Goal: Task Accomplishment & Management: Manage account settings

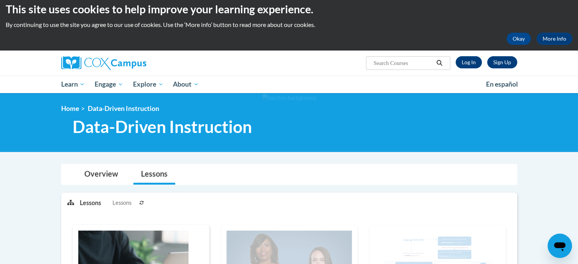
scroll to position [6, 0]
click at [464, 62] on link "Log In" at bounding box center [469, 62] width 26 height 12
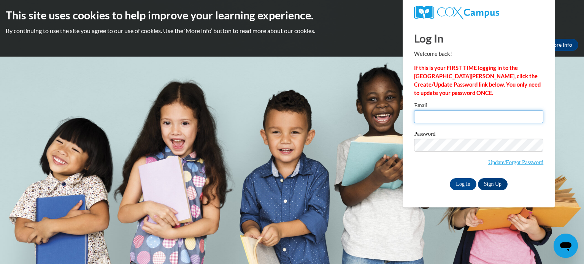
click at [436, 117] on input "Email" at bounding box center [478, 116] width 129 height 13
type input "[PERSON_NAME][EMAIL_ADDRESS][PERSON_NAME][DOMAIN_NAME]"
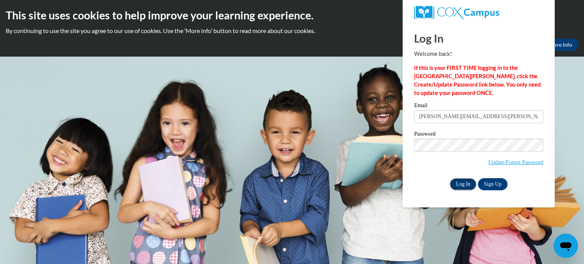
click at [465, 183] on input "Log In" at bounding box center [463, 184] width 27 height 12
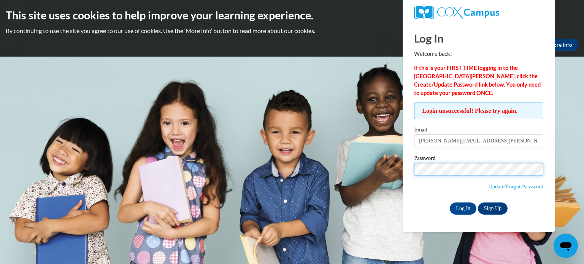
click at [450, 203] on input "Log In" at bounding box center [463, 209] width 27 height 12
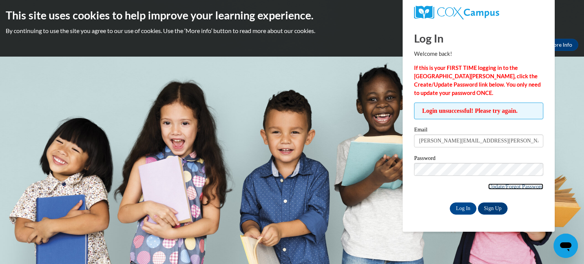
click at [516, 185] on link "Update/Forgot Password" at bounding box center [515, 187] width 55 height 6
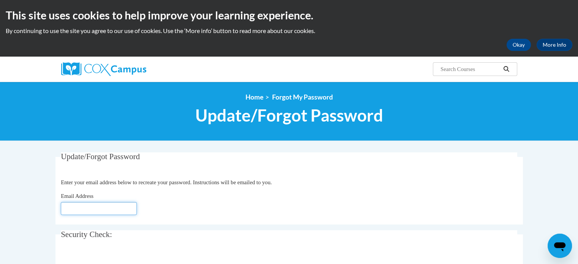
click at [83, 208] on input "Email Address" at bounding box center [99, 208] width 76 height 13
type input "[PERSON_NAME][EMAIL_ADDRESS][DOMAIN_NAME]"
click button "Refresh captcha" at bounding box center [0, 0] width 0 height 0
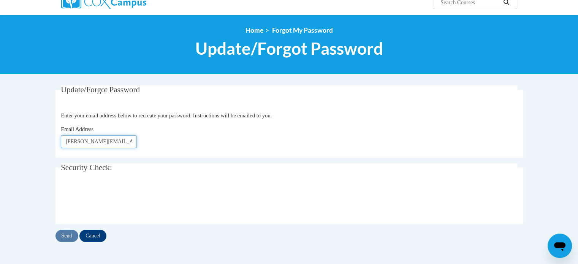
scroll to position [67, 0]
click at [63, 234] on input "Send" at bounding box center [67, 236] width 23 height 12
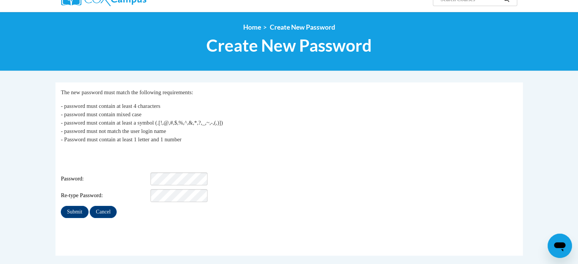
scroll to position [72, 0]
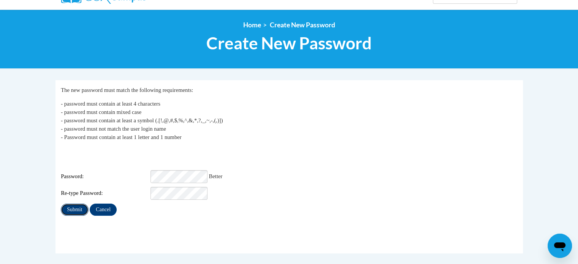
click at [77, 204] on input "Submit" at bounding box center [74, 210] width 27 height 12
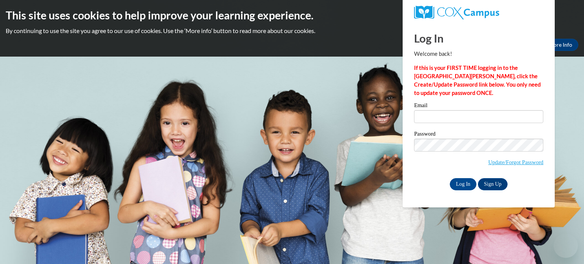
click at [440, 118] on input "Email" at bounding box center [478, 116] width 129 height 13
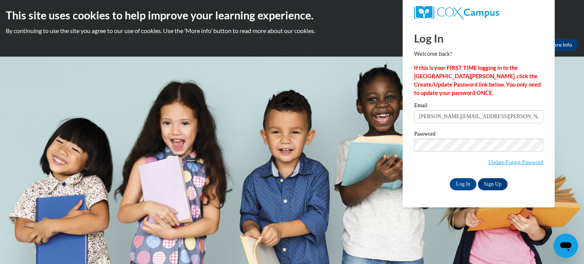
type input "nicole.bishop@rusd.org"
click at [450, 178] on input "Log In" at bounding box center [463, 184] width 27 height 12
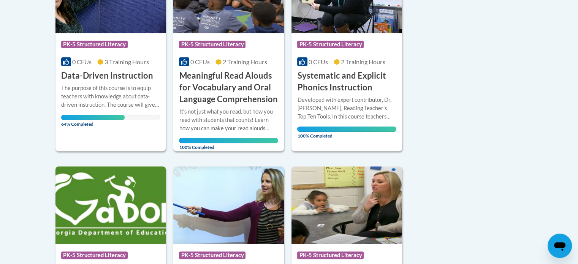
scroll to position [238, 0]
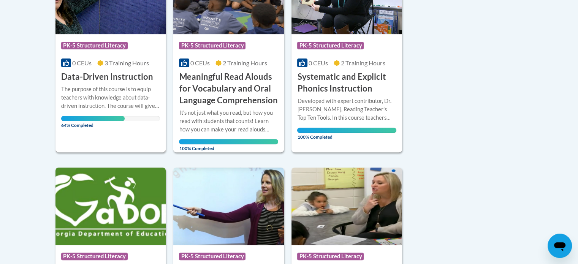
click at [93, 88] on div "The purpose of this course is to equip teachers with knowledge about data-drive…" at bounding box center [110, 97] width 99 height 25
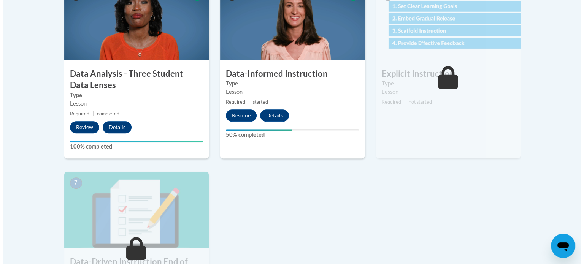
scroll to position [455, 0]
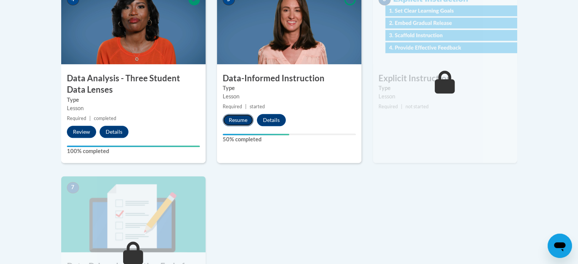
click at [231, 118] on button "Resume" at bounding box center [238, 120] width 31 height 12
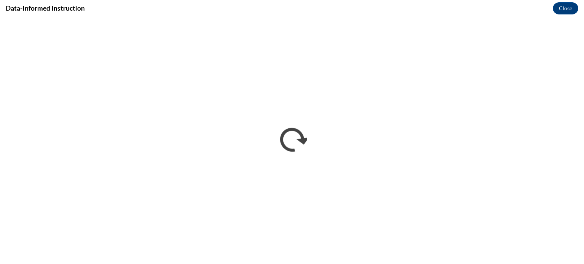
scroll to position [0, 0]
